Goal: Task Accomplishment & Management: Manage account settings

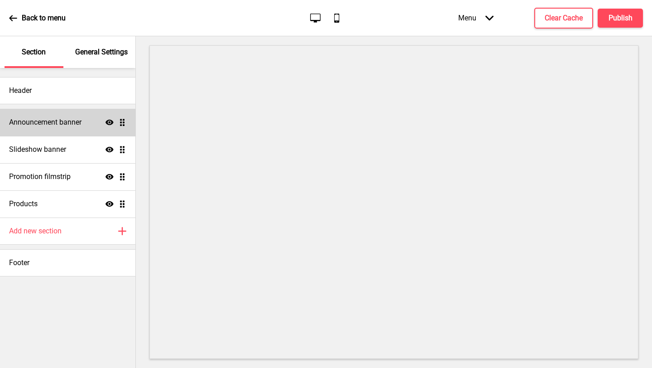
click at [80, 125] on h4 "Announcement banner" at bounding box center [45, 122] width 72 height 10
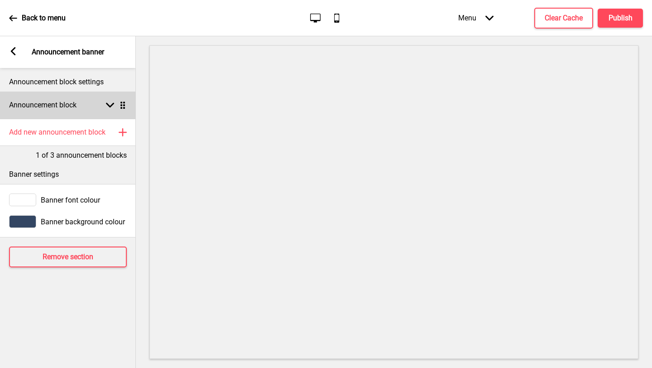
click at [104, 109] on div "Announcement block Arrow down Drag" at bounding box center [68, 104] width 136 height 27
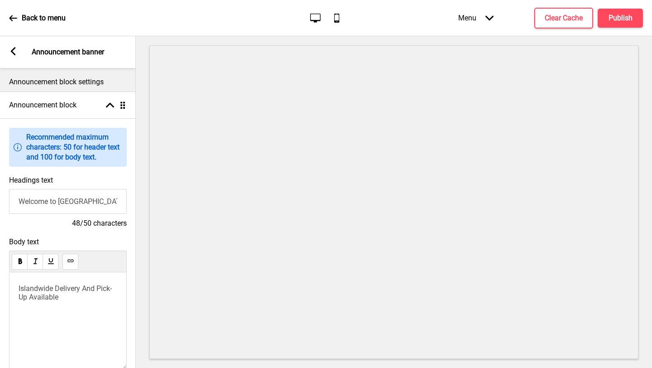
click at [84, 202] on input "Welcome to [GEOGRAPHIC_DATA] [GEOGRAPHIC_DATA] Bee Hoon" at bounding box center [68, 201] width 118 height 25
click at [9, 48] on rect at bounding box center [13, 51] width 8 height 8
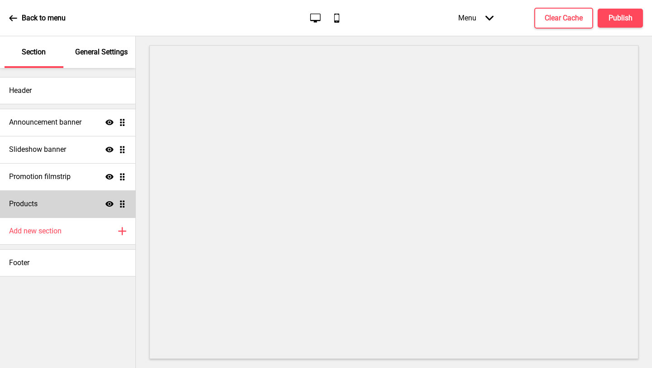
click at [82, 199] on div "Products Show Drag" at bounding box center [67, 203] width 135 height 27
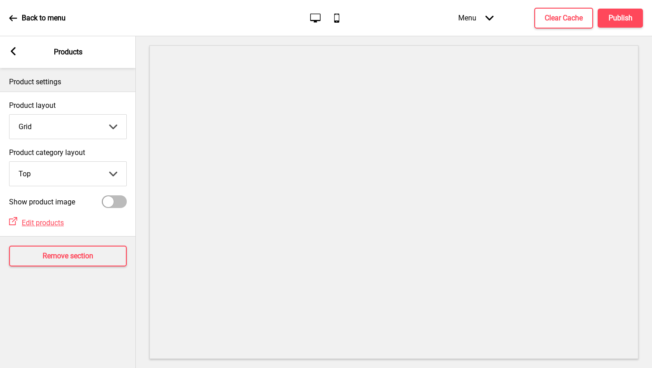
click at [115, 129] on select "Grid List" at bounding box center [68, 127] width 117 height 24
click at [112, 165] on select "Top Side" at bounding box center [68, 174] width 117 height 24
click at [118, 205] on div at bounding box center [114, 201] width 25 height 13
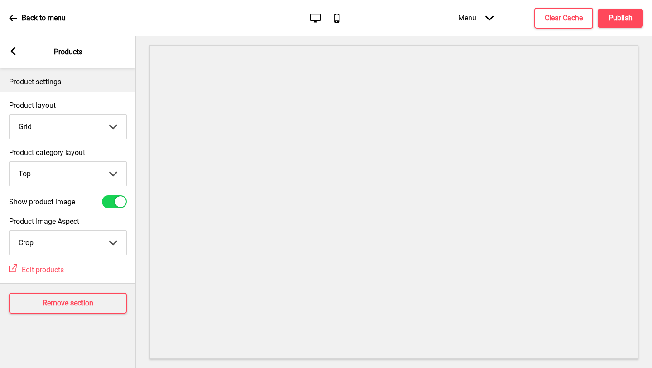
click at [118, 205] on div at bounding box center [120, 201] width 11 height 11
checkbox input "false"
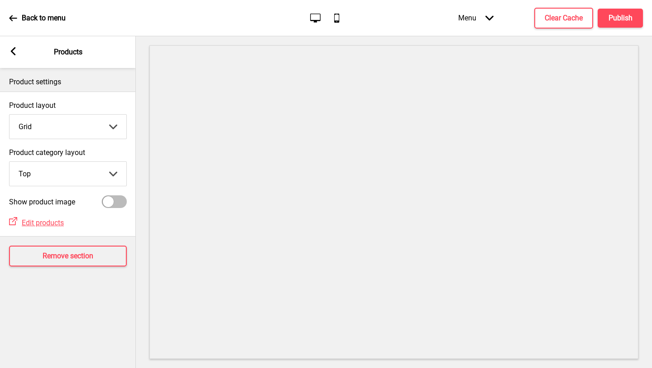
click at [12, 51] on icon at bounding box center [13, 51] width 5 height 8
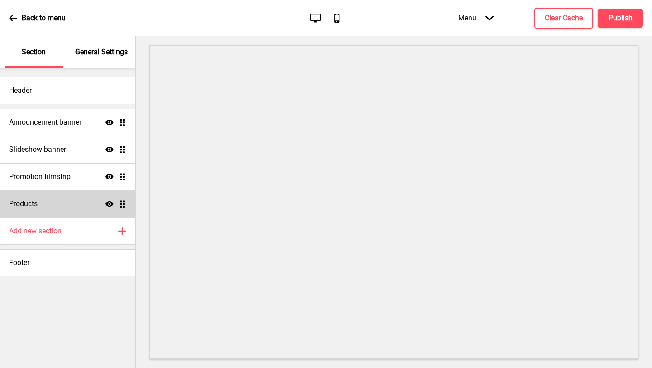
click at [100, 203] on div "Products Show Drag" at bounding box center [67, 203] width 135 height 27
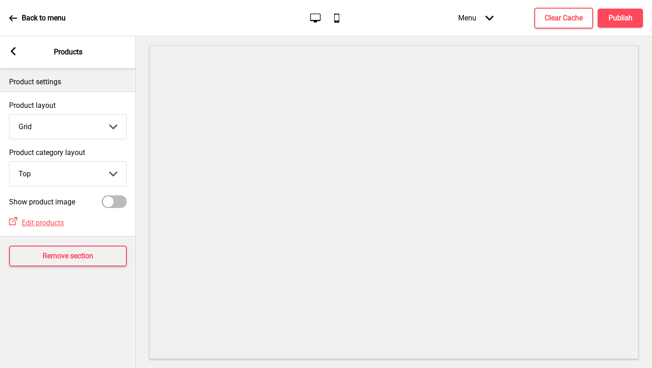
click at [111, 200] on div at bounding box center [108, 201] width 11 height 11
checkbox input "true"
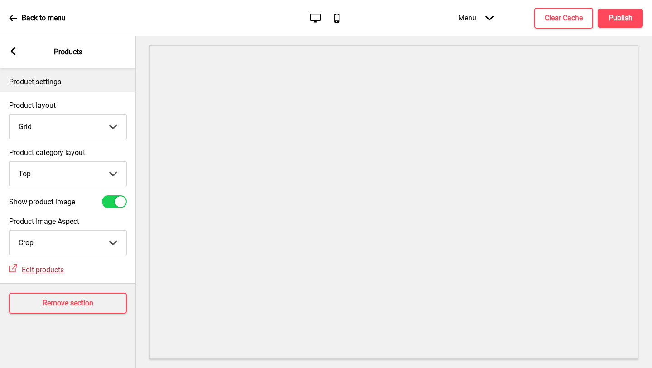
click at [48, 271] on span "Edit products" at bounding box center [43, 269] width 42 height 9
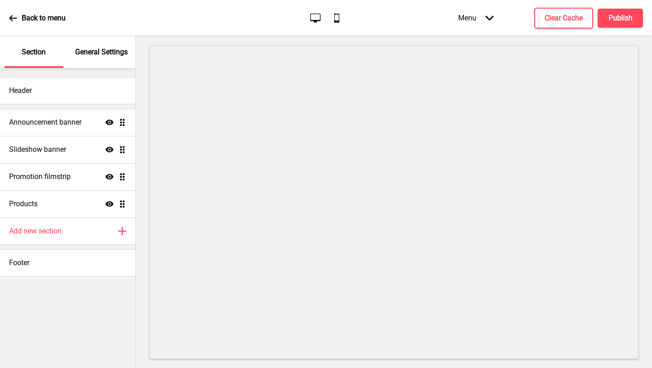
click at [58, 12] on div "Back to menu" at bounding box center [37, 18] width 57 height 24
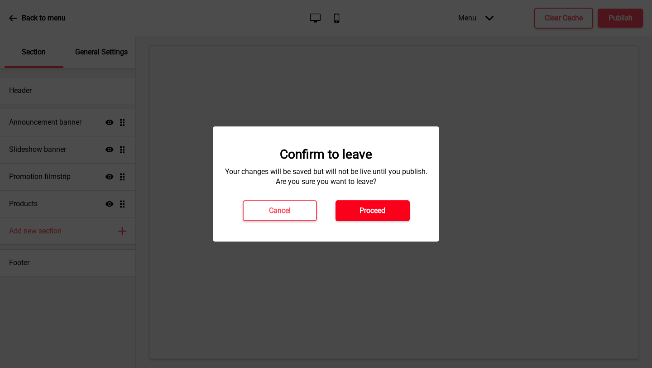
click at [368, 205] on button "Proceed" at bounding box center [372, 210] width 74 height 21
